Goal: Check status: Check status

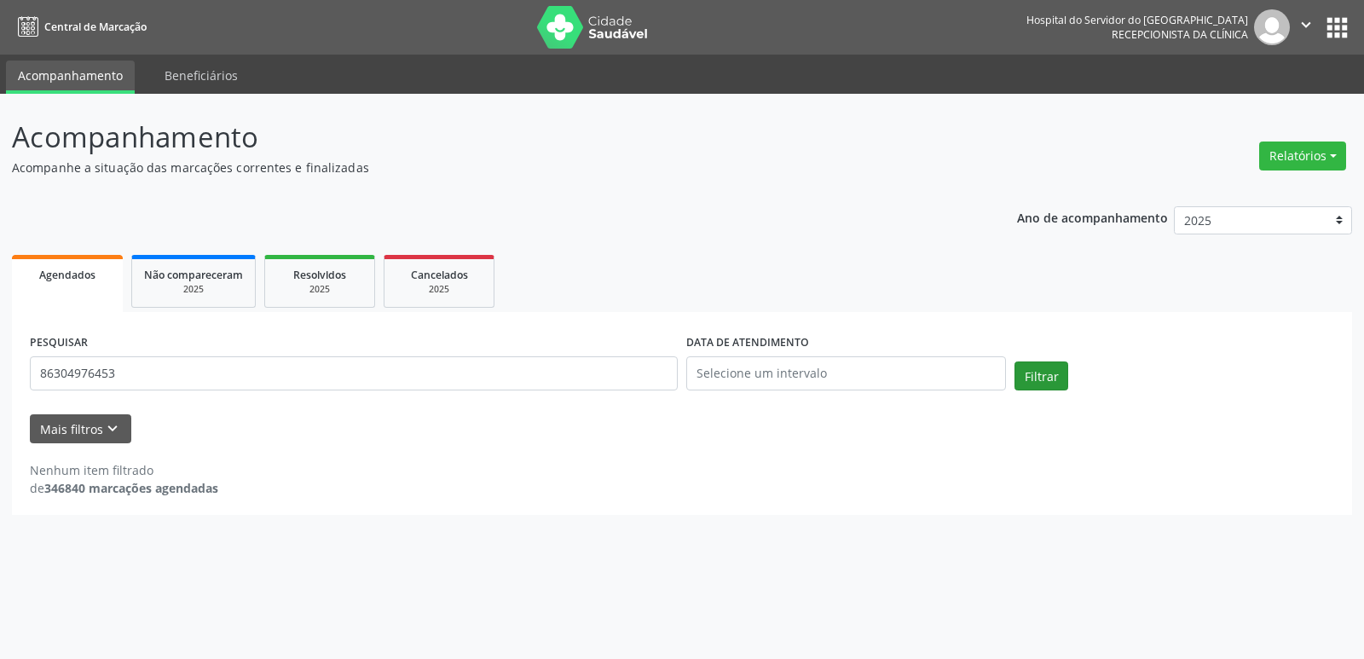
type input "86304976453"
click at [1063, 377] on button "Filtrar" at bounding box center [1042, 376] width 54 height 29
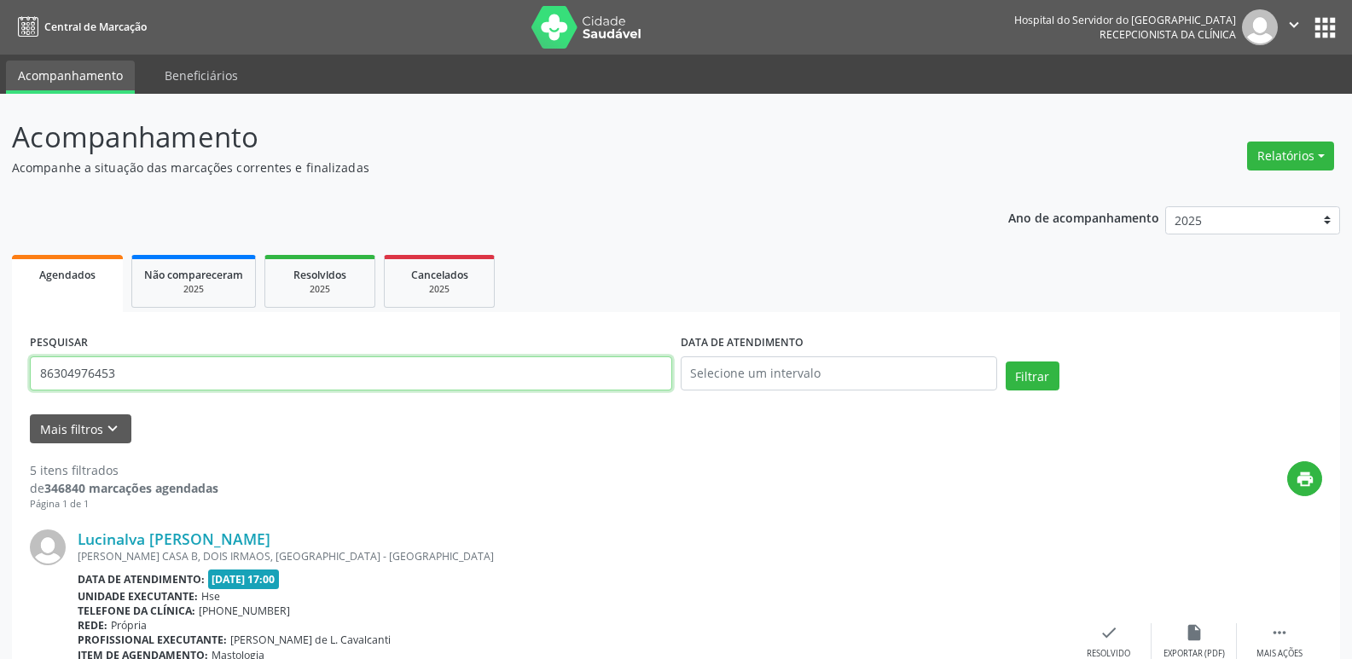
drag, startPoint x: 147, startPoint y: 374, endPoint x: 0, endPoint y: 381, distance: 146.8
click at [282, 374] on input "text" at bounding box center [351, 373] width 642 height 34
type input "02445124425"
click at [1024, 375] on button "Filtrar" at bounding box center [1032, 376] width 54 height 29
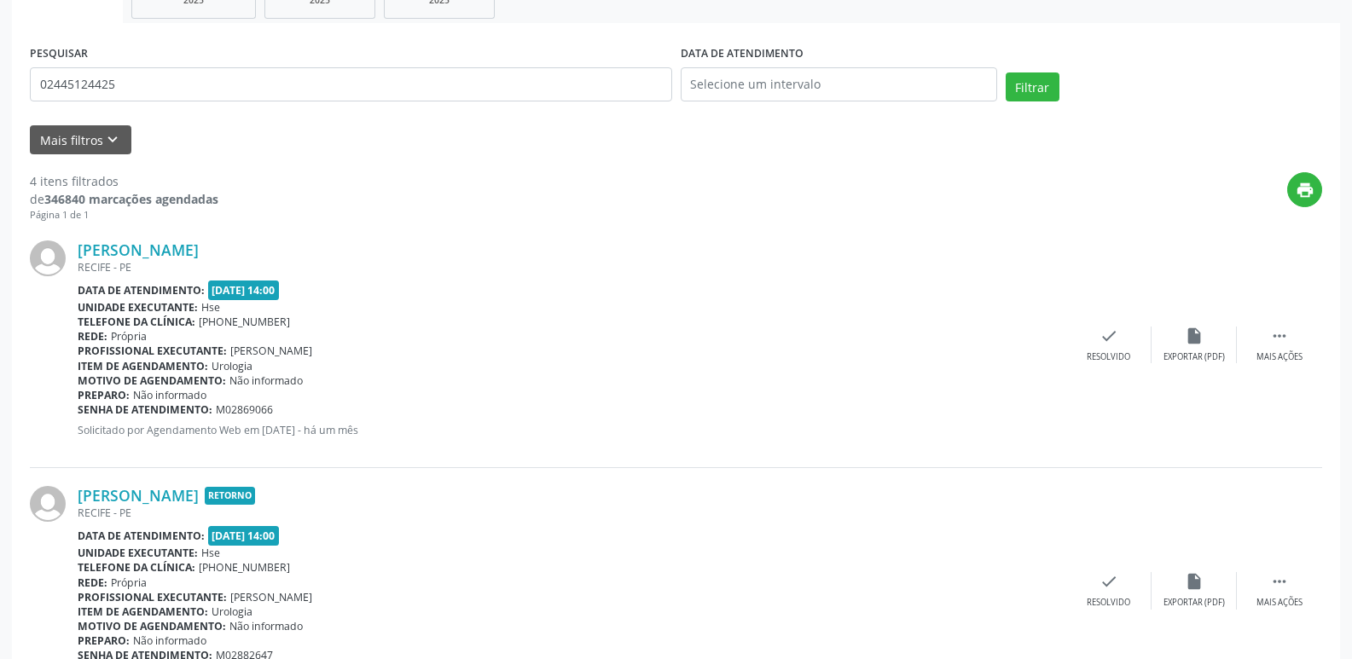
scroll to position [97, 0]
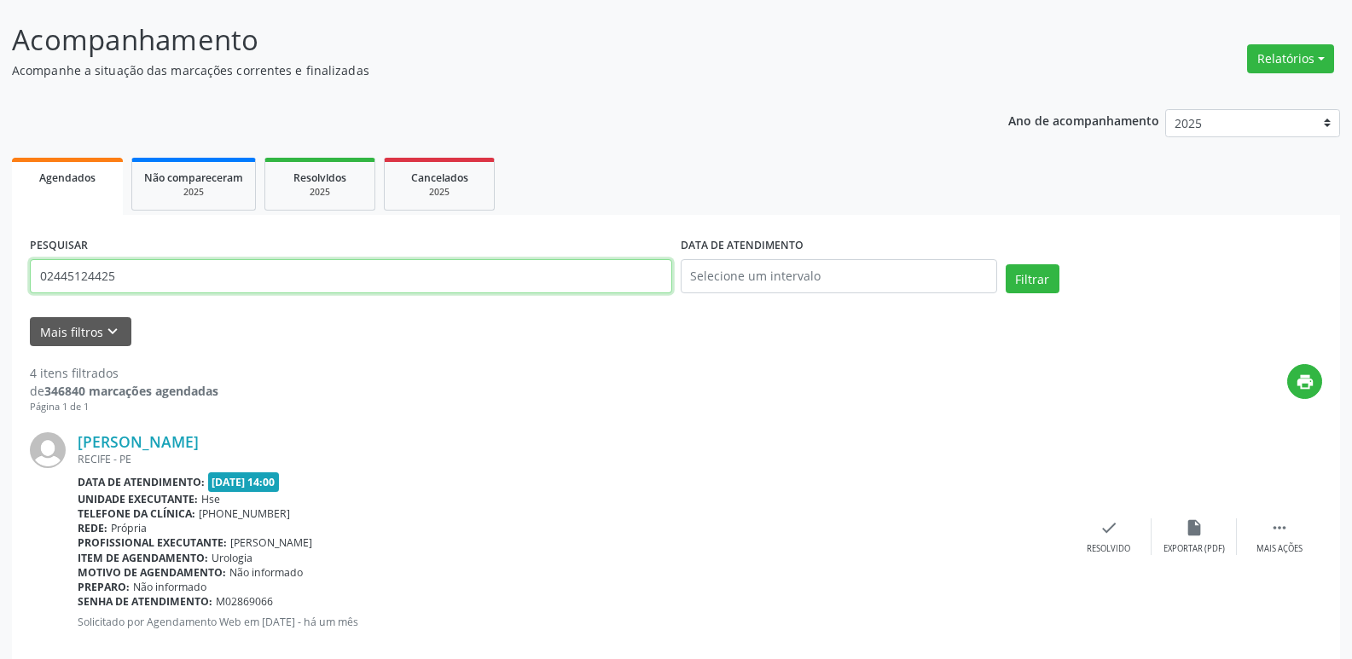
drag, startPoint x: 164, startPoint y: 283, endPoint x: 0, endPoint y: 293, distance: 164.0
type input "07082220480"
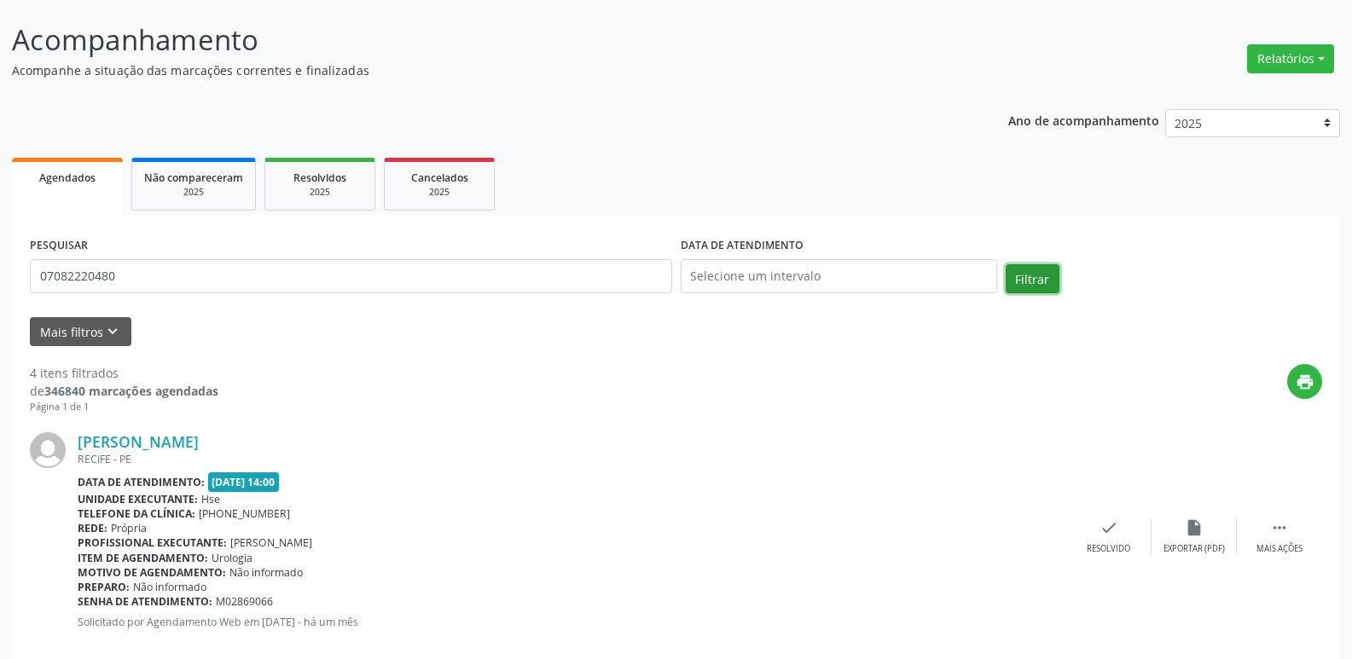
click at [1034, 281] on button "Filtrar" at bounding box center [1032, 278] width 54 height 29
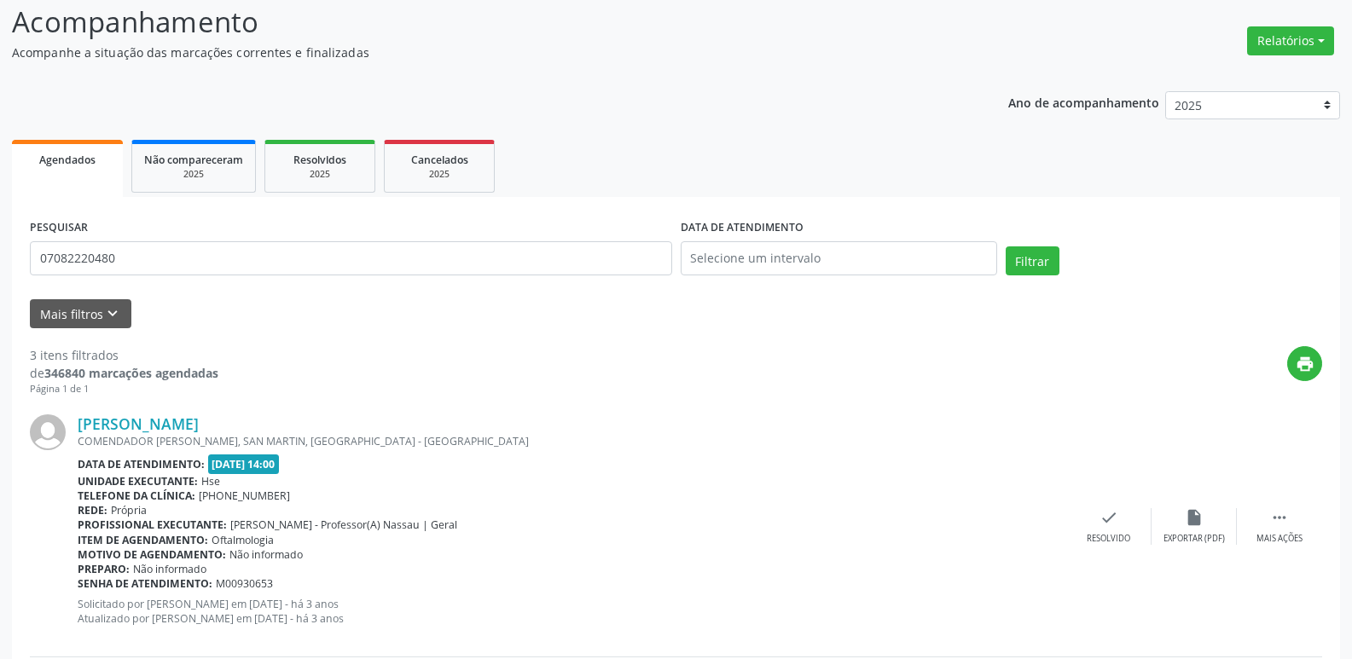
scroll to position [0, 0]
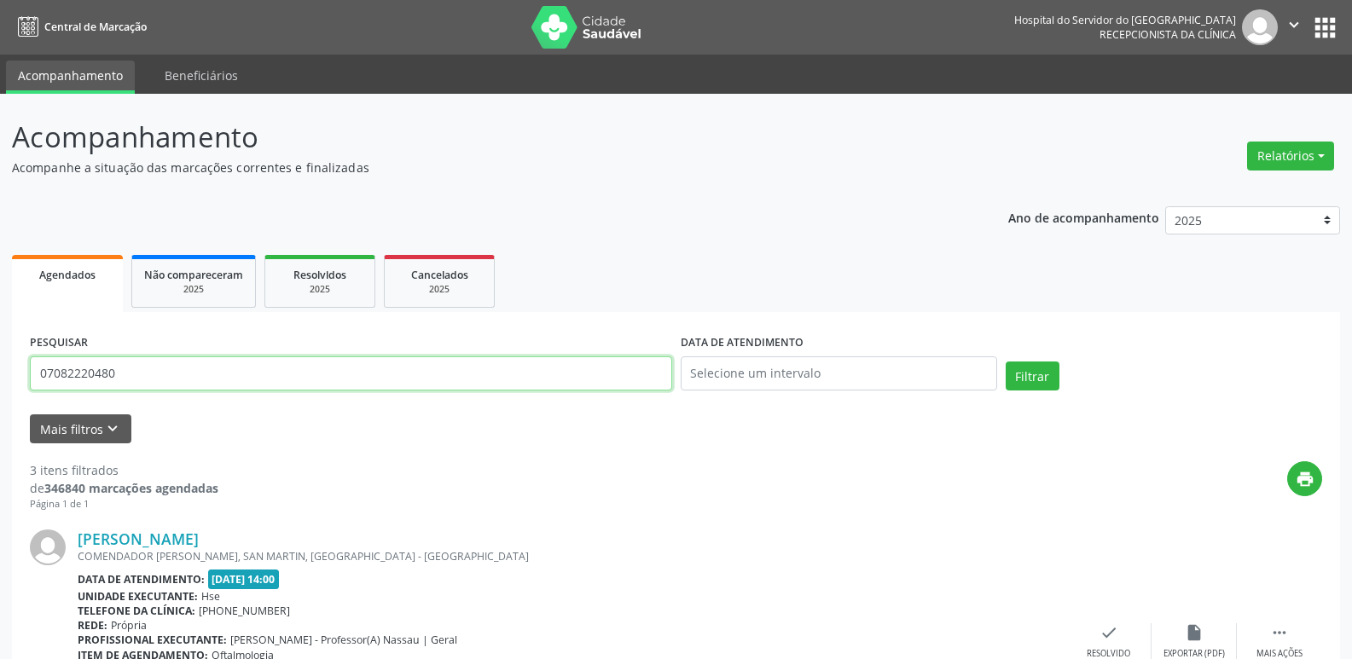
drag, startPoint x: 157, startPoint y: 368, endPoint x: 0, endPoint y: 424, distance: 166.7
type input "08213406460"
click at [1046, 367] on button "Filtrar" at bounding box center [1032, 376] width 54 height 29
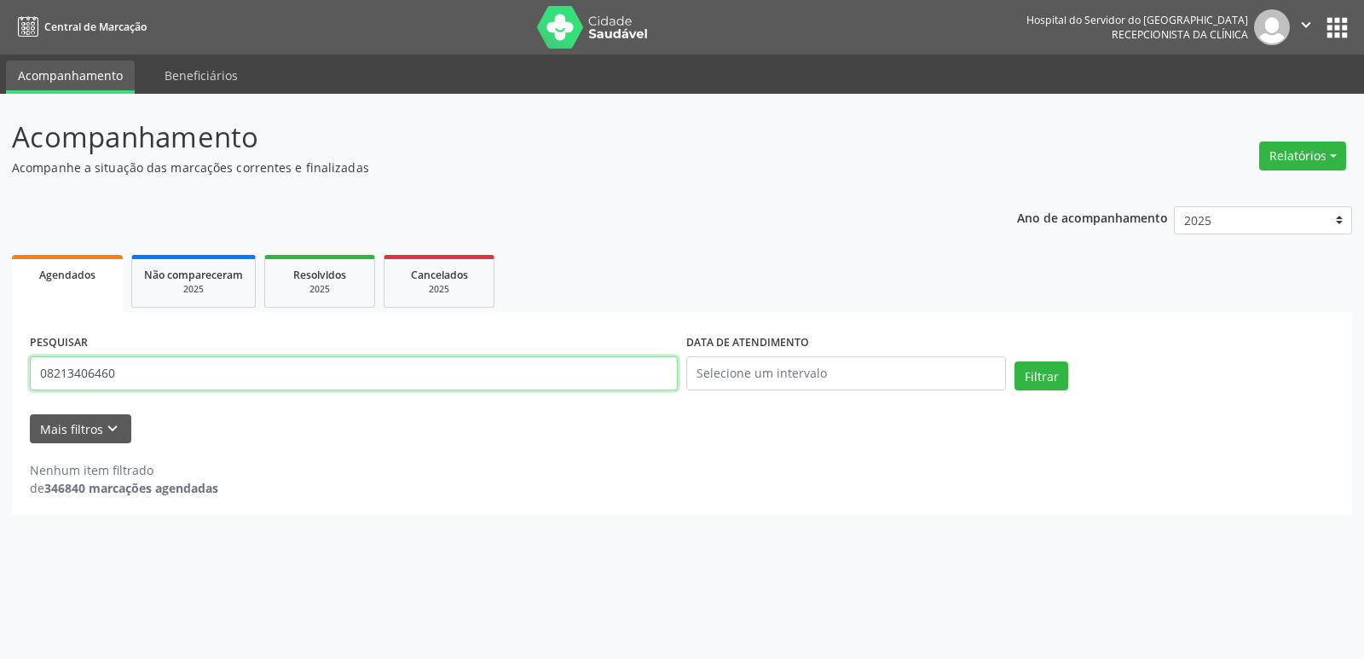
drag, startPoint x: 134, startPoint y: 372, endPoint x: 0, endPoint y: 365, distance: 134.1
click at [0, 365] on div "Acompanhamento Acompanhe a situação das marcações correntes e finalizadas Relat…" at bounding box center [682, 376] width 1364 height 565
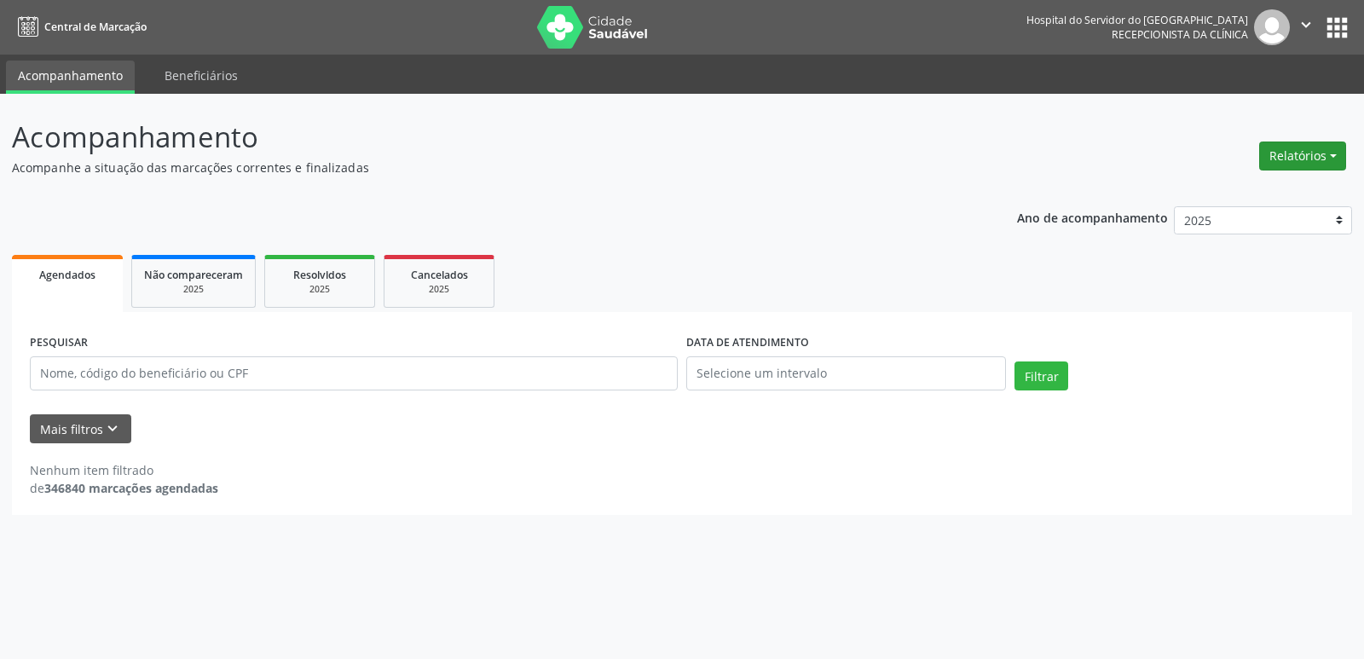
drag, startPoint x: 1307, startPoint y: 136, endPoint x: 1308, endPoint y: 149, distance: 13.7
click at [1308, 141] on div "Relatórios Agendamentos Procedimentos realizados" at bounding box center [1303, 156] width 99 height 41
click at [1306, 157] on button "Relatórios" at bounding box center [1303, 156] width 87 height 29
click at [1222, 194] on link "Agendamentos" at bounding box center [1255, 193] width 183 height 24
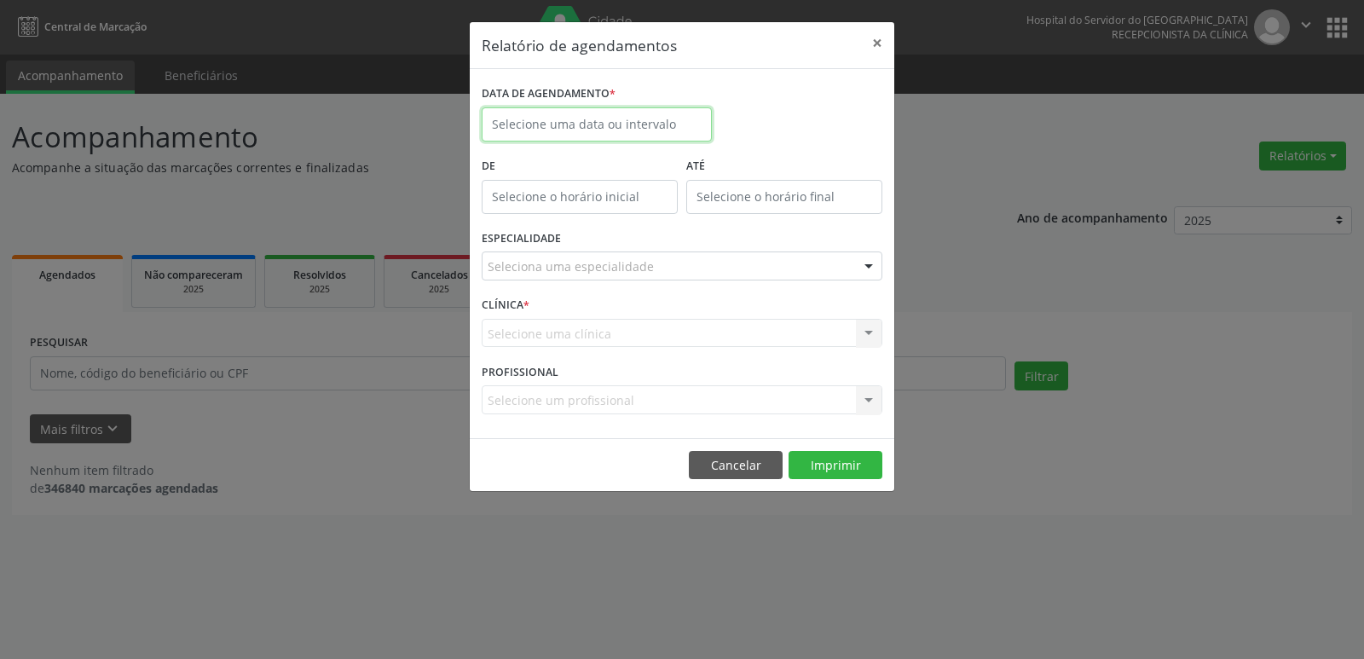
click at [560, 128] on input "text" at bounding box center [597, 124] width 230 height 34
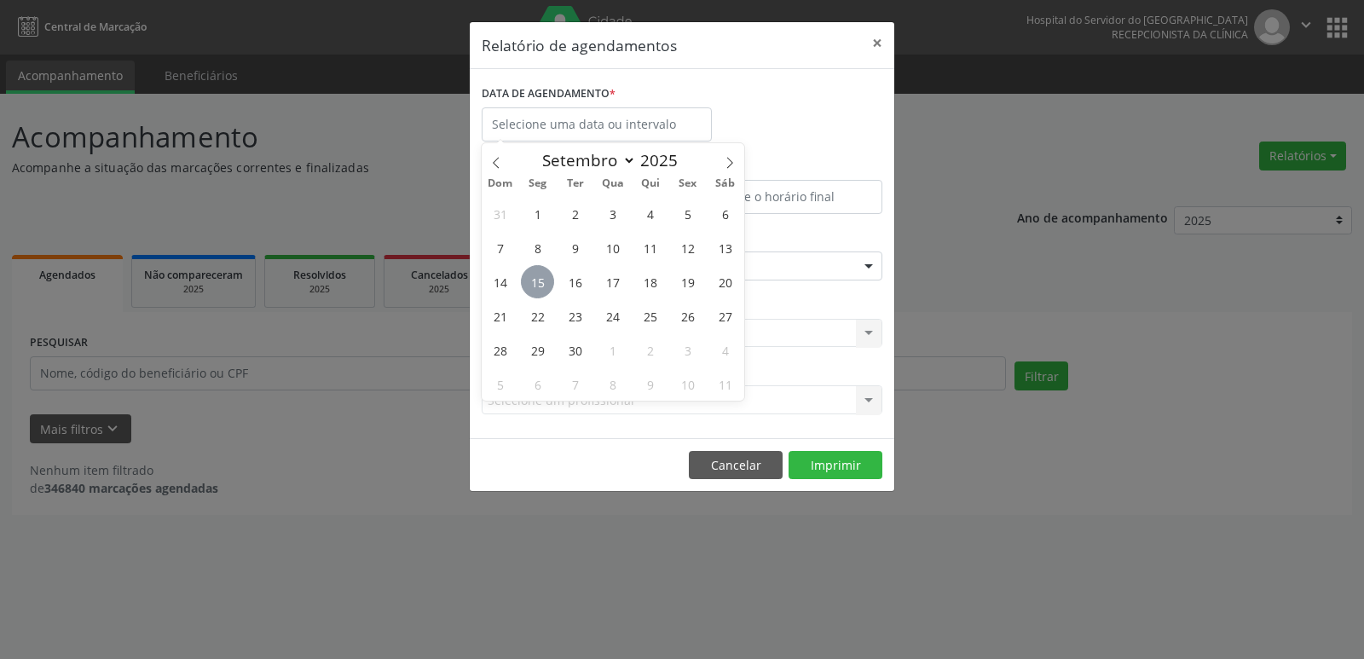
click at [547, 280] on span "15" at bounding box center [537, 281] width 33 height 33
type input "[DATE]"
click at [546, 281] on span "15" at bounding box center [537, 281] width 33 height 33
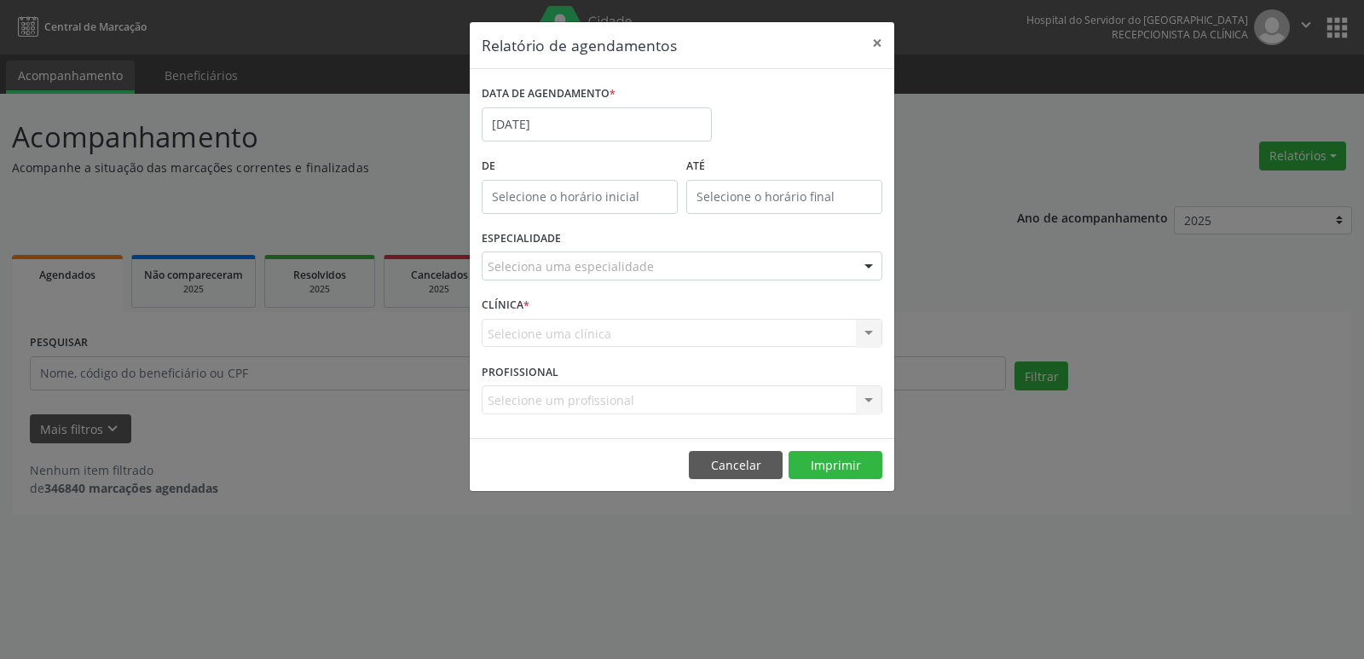
drag, startPoint x: 624, startPoint y: 274, endPoint x: 634, endPoint y: 272, distance: 10.4
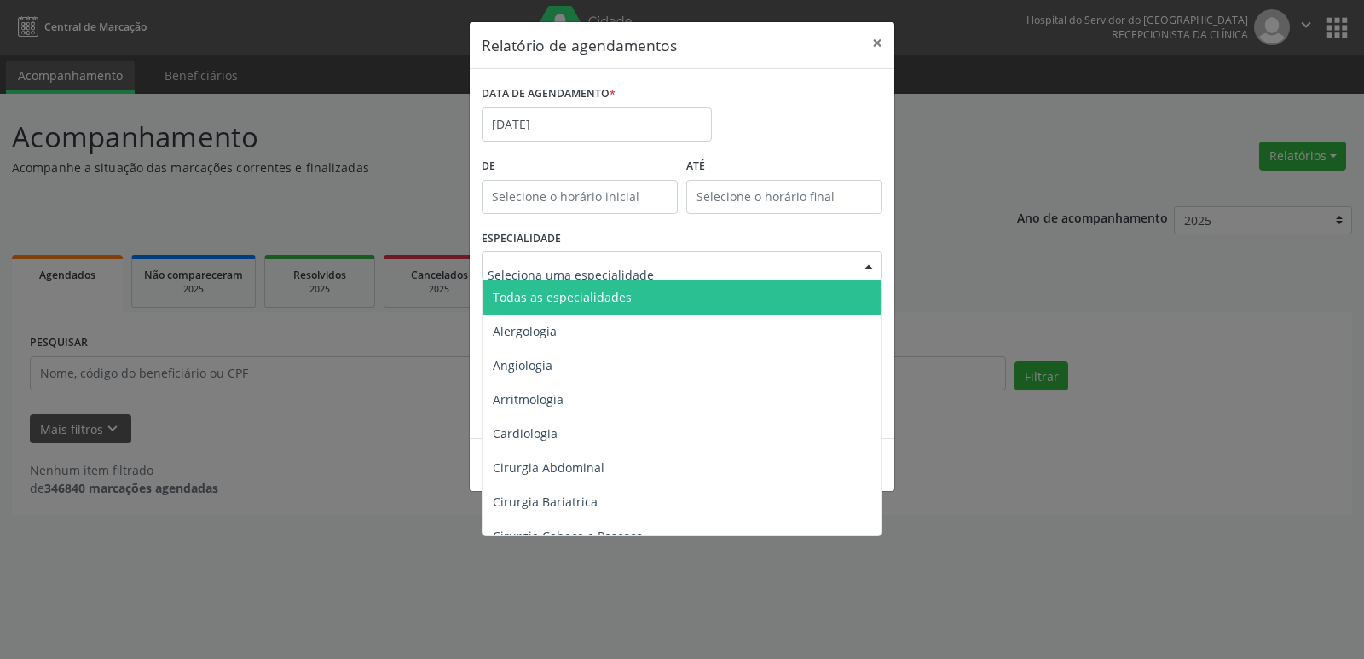
click at [643, 302] on span "Todas as especialidades" at bounding box center [684, 298] width 402 height 34
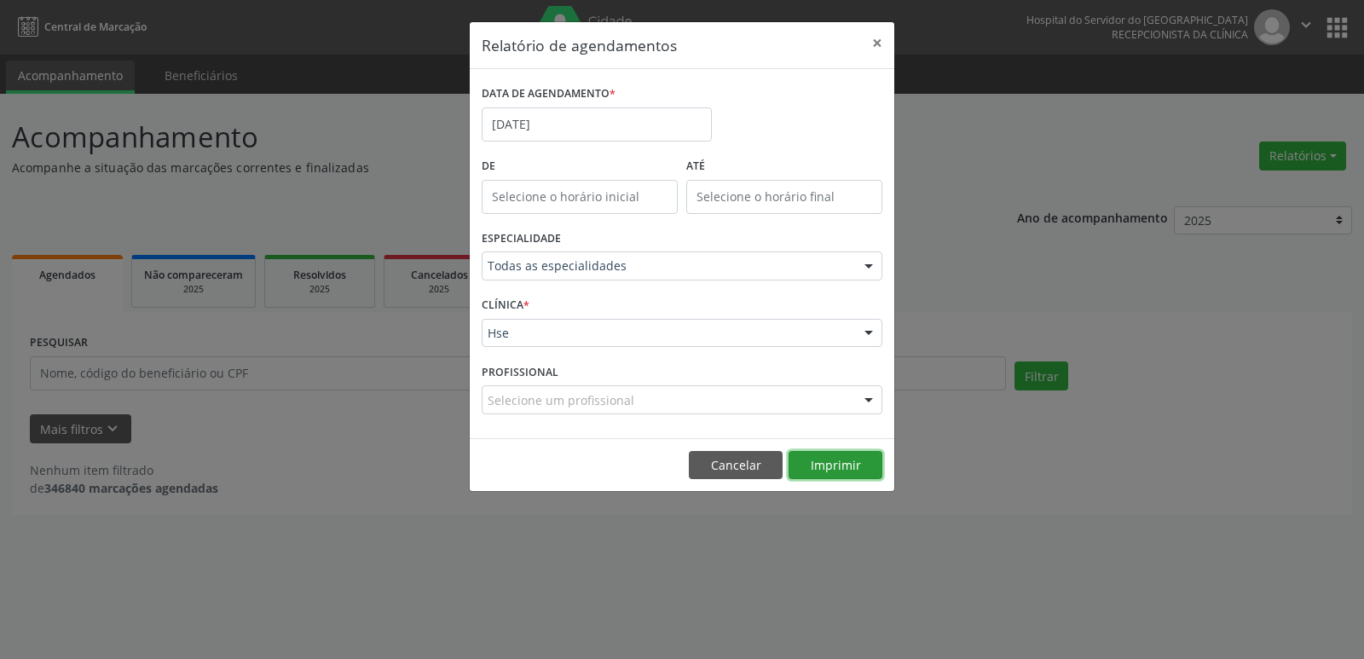
click at [825, 464] on button "Imprimir" at bounding box center [836, 465] width 94 height 29
click at [869, 39] on button "×" at bounding box center [877, 43] width 34 height 42
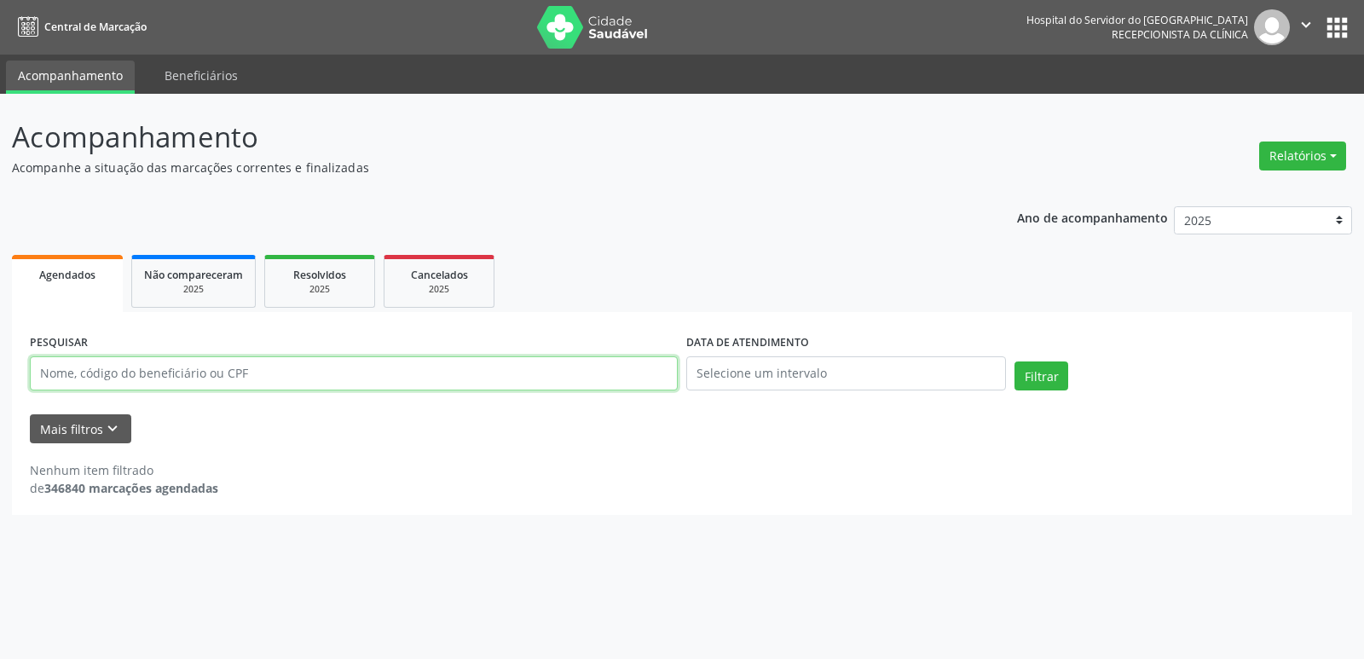
click at [314, 377] on input "text" at bounding box center [354, 373] width 648 height 34
click at [227, 365] on input "text" at bounding box center [354, 373] width 648 height 34
type input "38685647487"
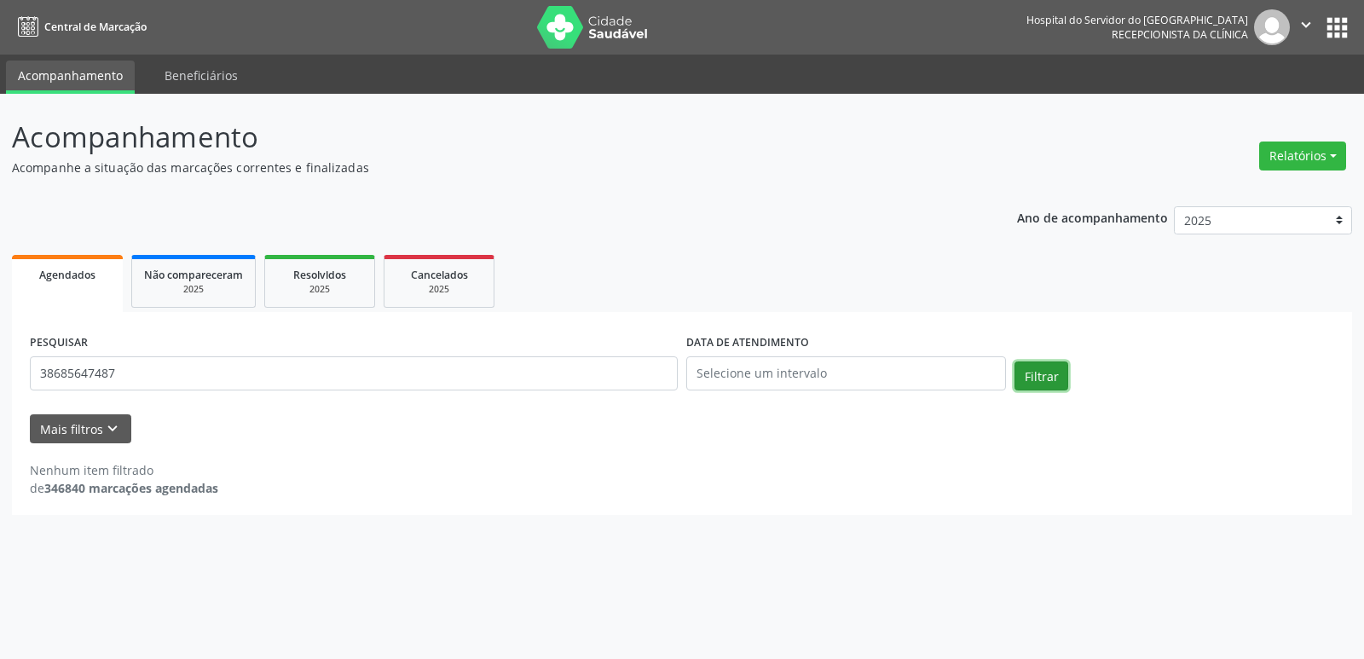
click at [1040, 378] on button "Filtrar" at bounding box center [1042, 376] width 54 height 29
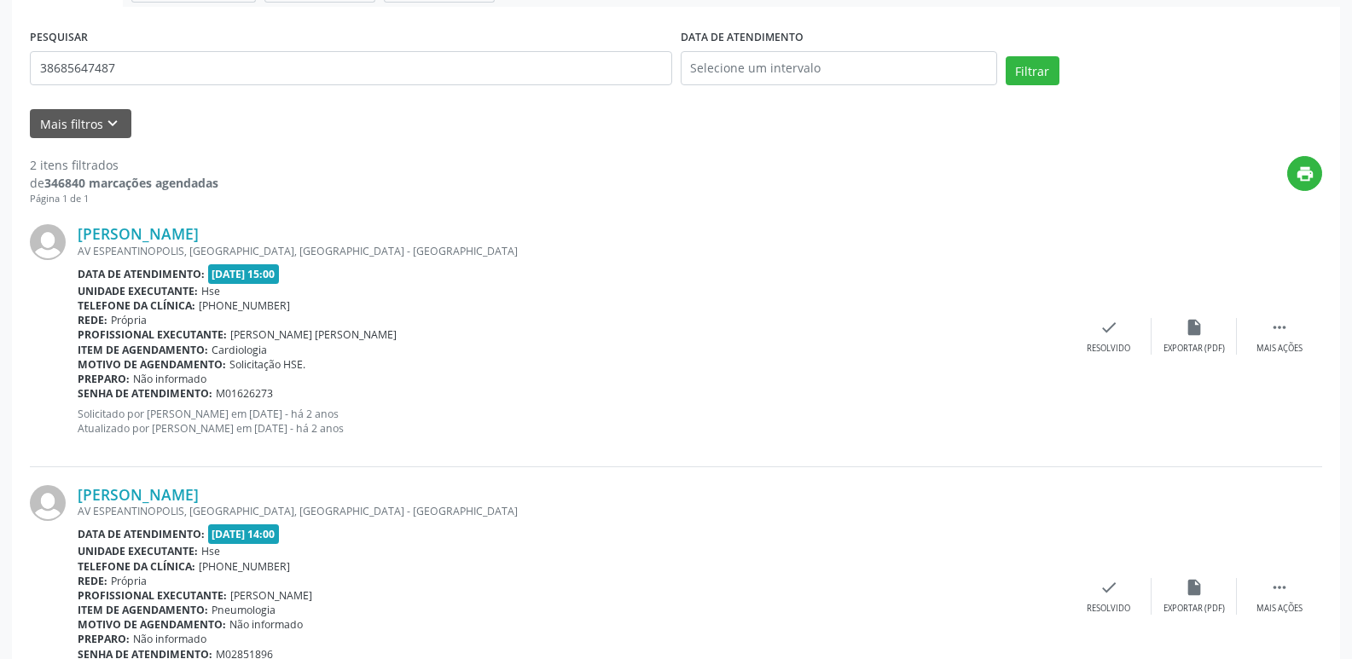
scroll to position [61, 0]
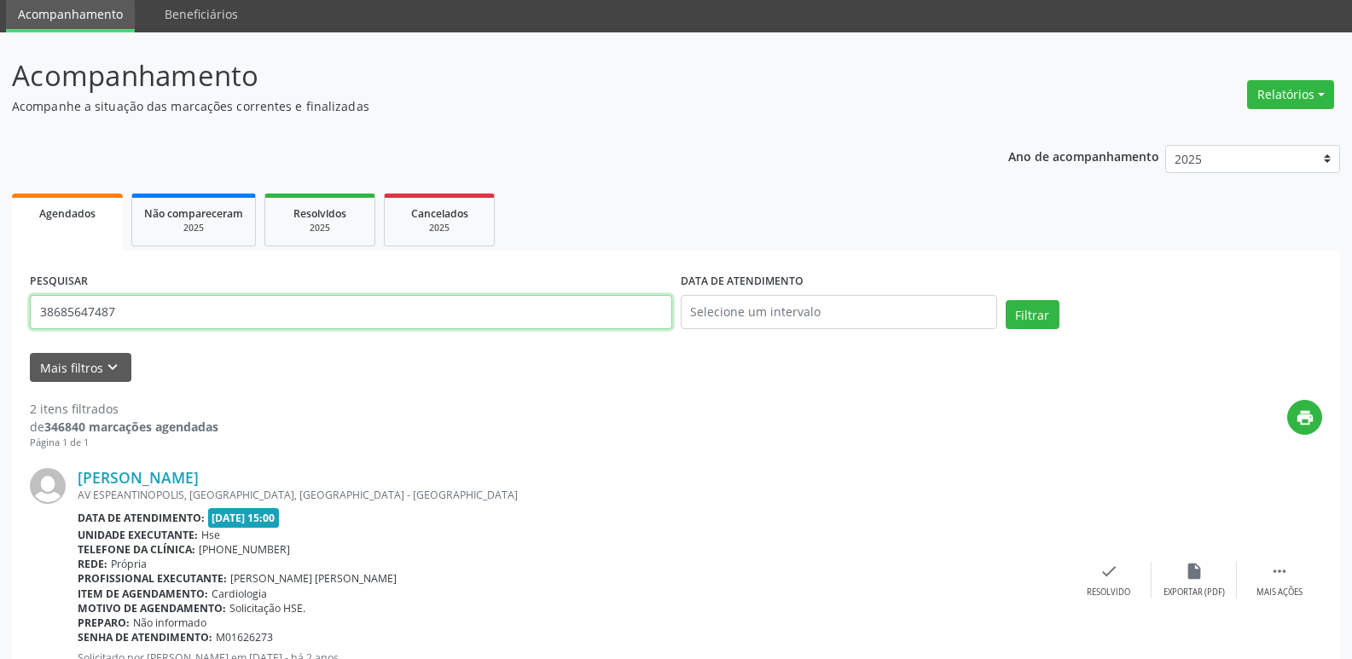
drag, startPoint x: 178, startPoint y: 318, endPoint x: 0, endPoint y: 319, distance: 178.2
click at [0, 319] on div "Acompanhamento Acompanhe a situação das marcações correntes e finalizadas Relat…" at bounding box center [676, 516] width 1352 height 968
type input "59477920444"
click at [1037, 295] on div "PESQUISAR 59477920444 DATA DE ATENDIMENTO Filtrar" at bounding box center [676, 305] width 1300 height 72
click at [1037, 305] on button "Filtrar" at bounding box center [1032, 314] width 54 height 29
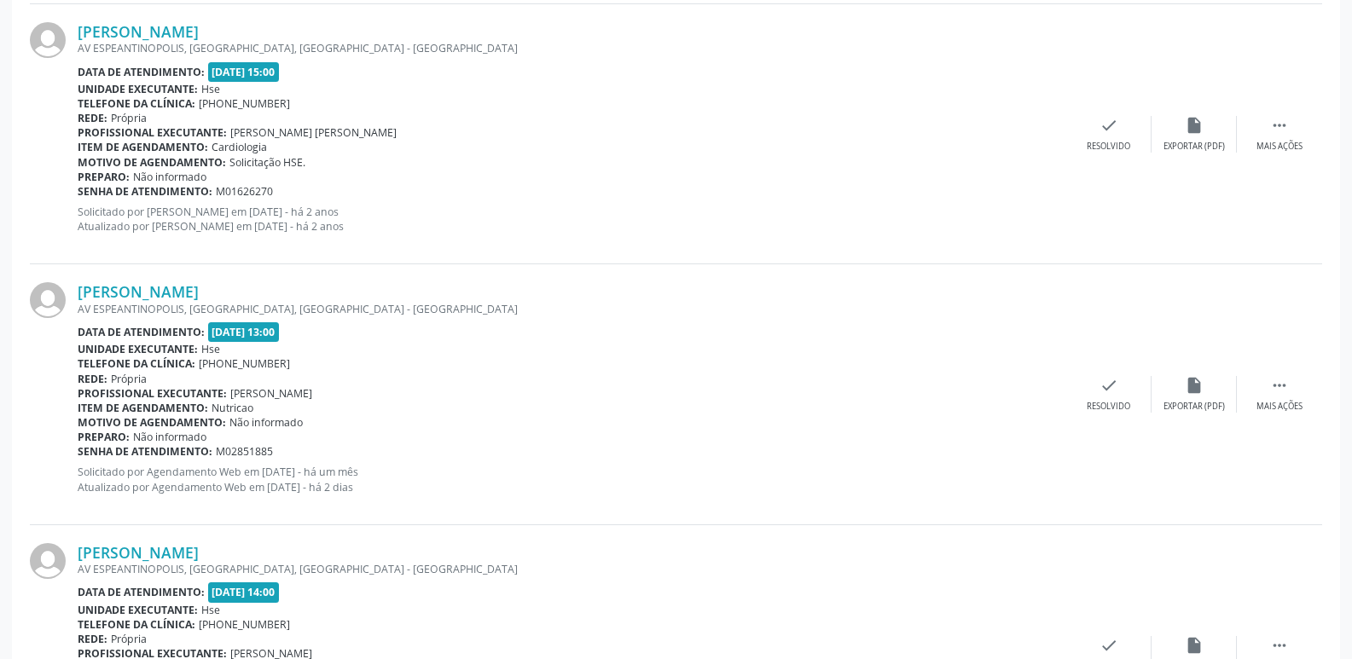
scroll to position [757, 0]
